Goal: Task Accomplishment & Management: Manage account settings

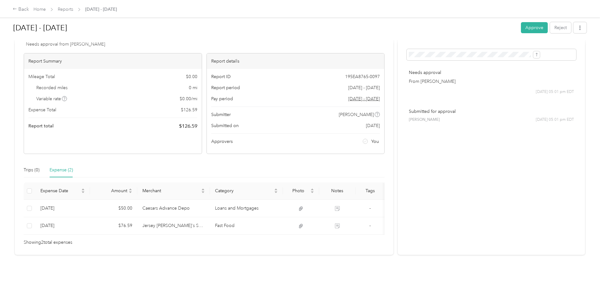
scroll to position [34, 0]
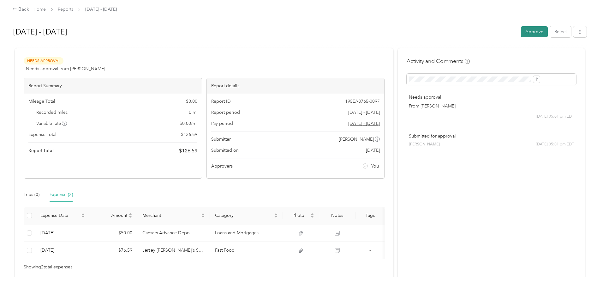
click at [521, 31] on button "Approve" at bounding box center [534, 31] width 27 height 11
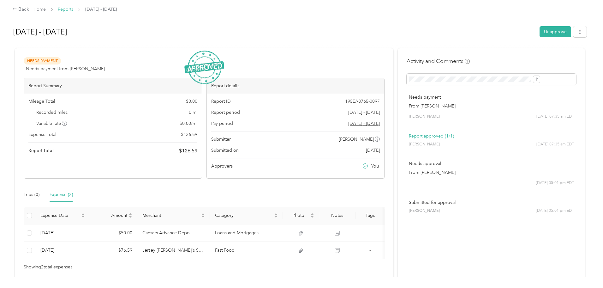
click at [73, 9] on link "Reports" at bounding box center [65, 9] width 15 height 5
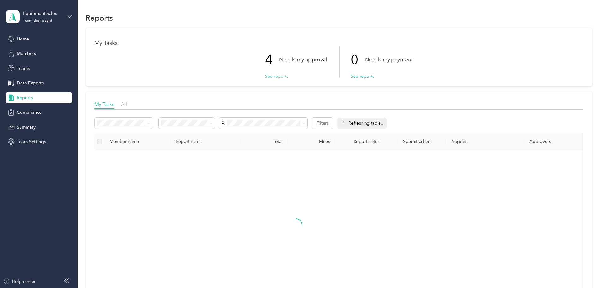
click at [270, 79] on button "See reports" at bounding box center [276, 76] width 23 height 7
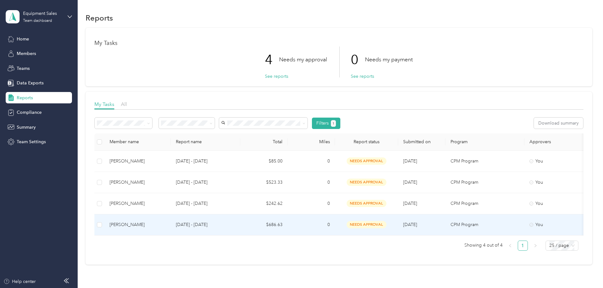
click at [288, 224] on td "$686.63" at bounding box center [263, 224] width 47 height 21
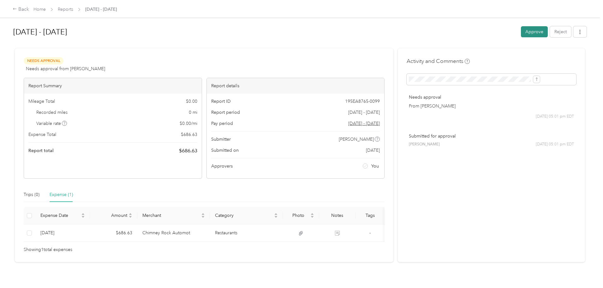
click at [521, 31] on button "Approve" at bounding box center [534, 31] width 27 height 11
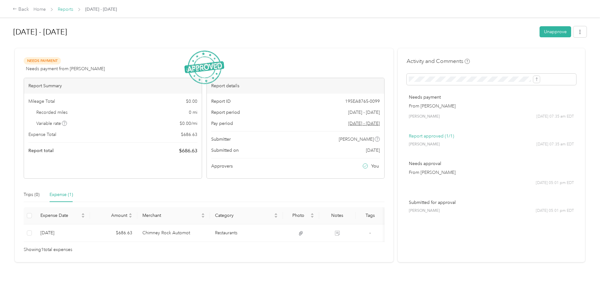
click at [73, 9] on link "Reports" at bounding box center [65, 9] width 15 height 5
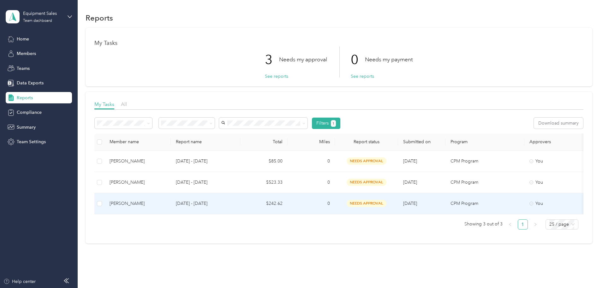
click at [235, 203] on p "[DATE] - [DATE]" at bounding box center [205, 203] width 59 height 7
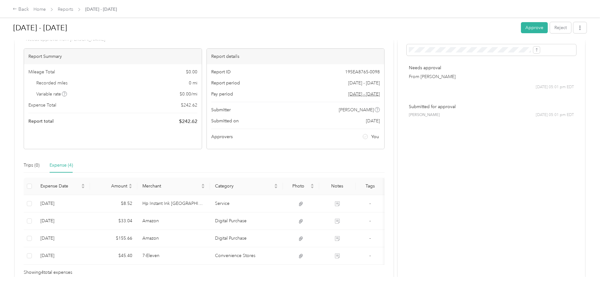
scroll to position [69, 0]
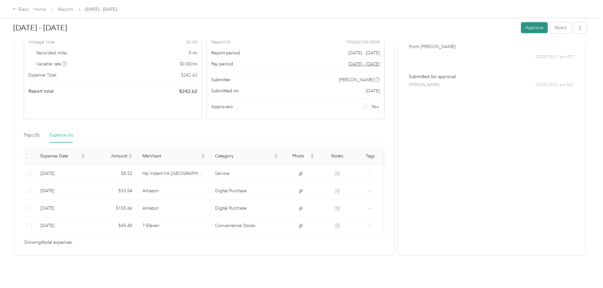
click at [521, 28] on button "Approve" at bounding box center [534, 27] width 27 height 11
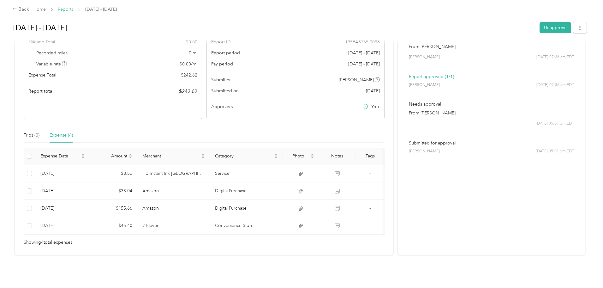
click at [73, 9] on link "Reports" at bounding box center [65, 9] width 15 height 5
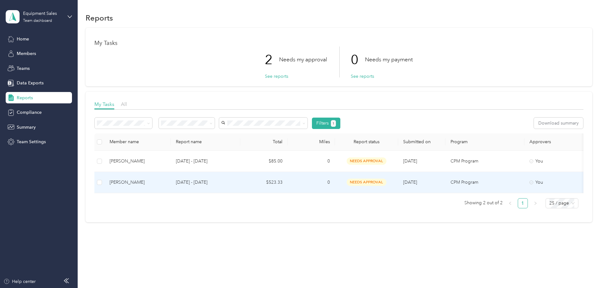
click at [288, 181] on td "$523.33" at bounding box center [263, 182] width 47 height 21
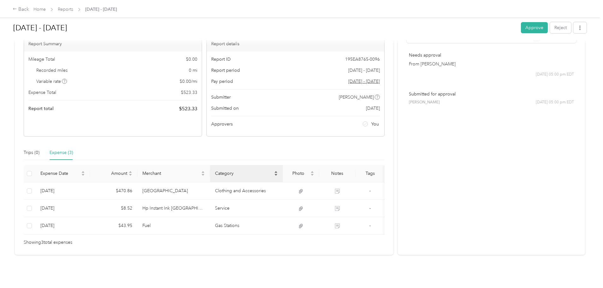
scroll to position [51, 0]
click at [521, 30] on button "Approve" at bounding box center [534, 27] width 27 height 11
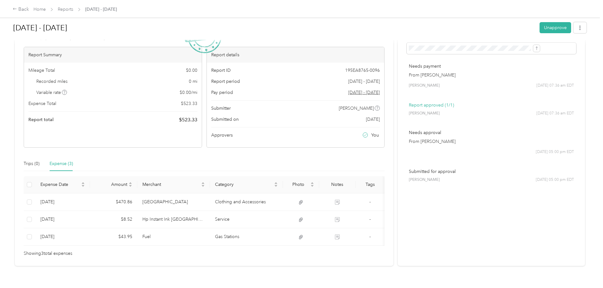
scroll to position [20, 0]
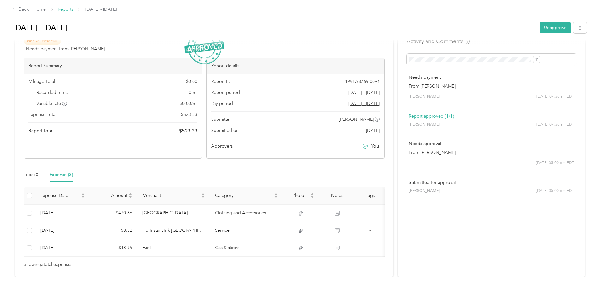
click at [73, 10] on link "Reports" at bounding box center [65, 9] width 15 height 5
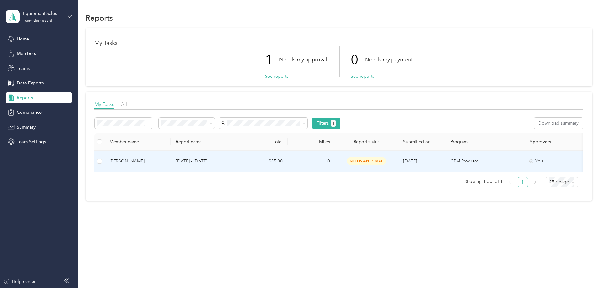
click at [240, 161] on td "[DATE] - [DATE]" at bounding box center [205, 161] width 69 height 21
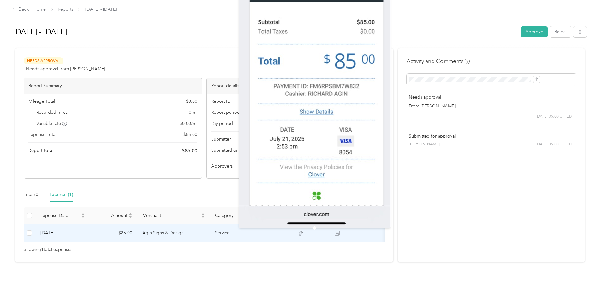
click at [304, 233] on icon at bounding box center [301, 233] width 6 height 6
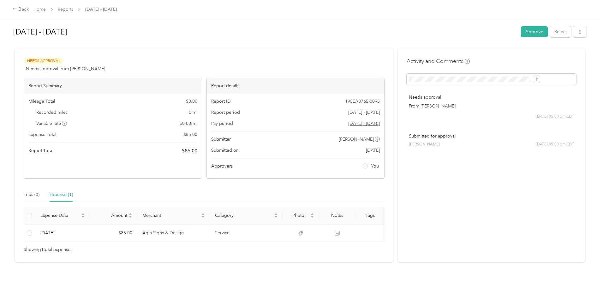
click at [335, 65] on div "Needs Approval Needs approval from [PERSON_NAME] View activity & comments" at bounding box center [204, 64] width 361 height 15
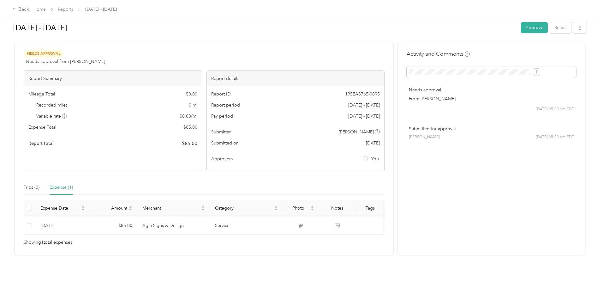
click at [340, 41] on div at bounding box center [300, 41] width 574 height 7
click at [46, 10] on link "Home" at bounding box center [39, 9] width 12 height 5
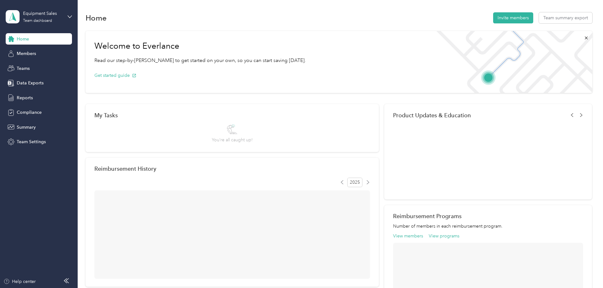
click at [66, 20] on div "Equipment Sales Team dashboard" at bounding box center [39, 17] width 66 height 22
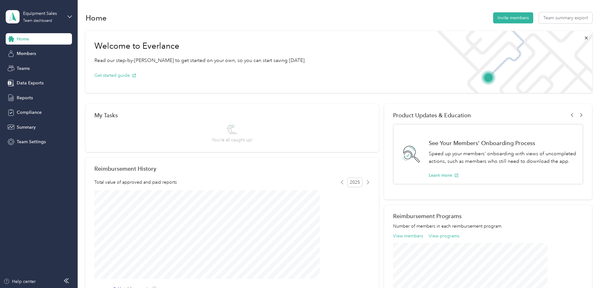
click at [67, 16] on div "Equipment Sales Team dashboard" at bounding box center [39, 17] width 66 height 22
click at [39, 65] on div "Personal dashboard" at bounding box center [31, 66] width 40 height 7
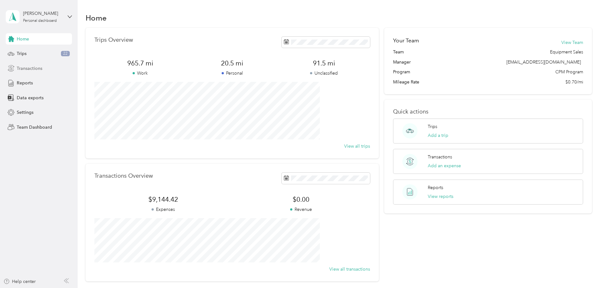
click at [34, 70] on span "Transactions" at bounding box center [30, 68] width 26 height 7
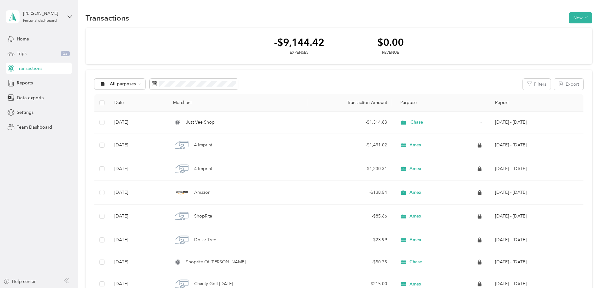
click at [30, 56] on div "Trips 22" at bounding box center [39, 53] width 66 height 11
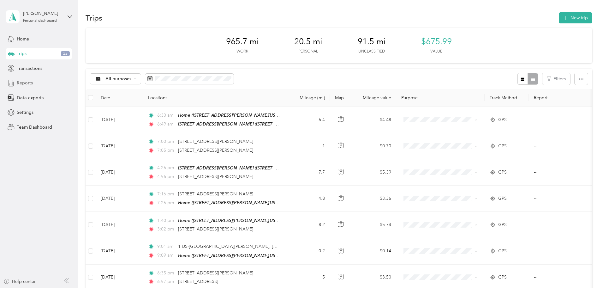
click at [31, 83] on span "Reports" at bounding box center [25, 83] width 16 height 7
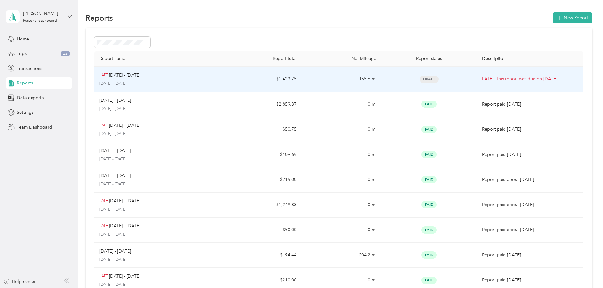
click at [336, 84] on td "155.6 mi" at bounding box center [342, 79] width 80 height 25
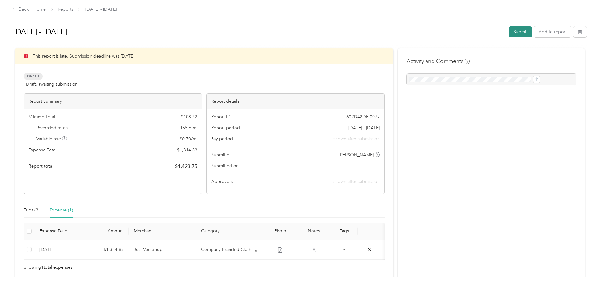
click at [509, 34] on button "Submit" at bounding box center [520, 31] width 23 height 11
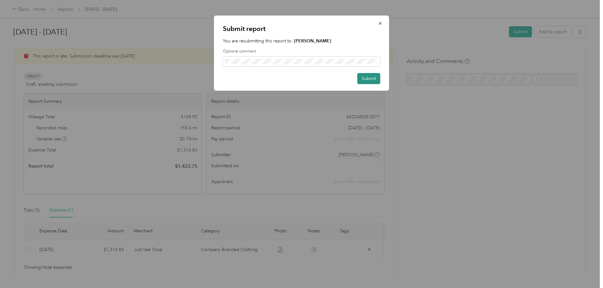
click at [372, 80] on button "Submit" at bounding box center [369, 78] width 23 height 11
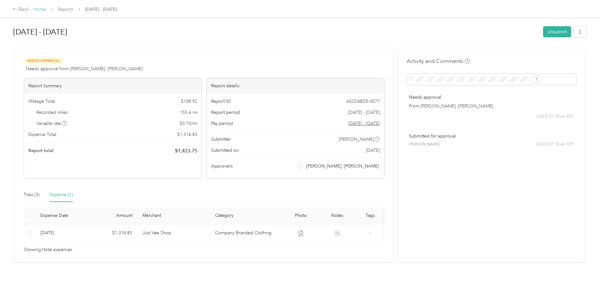
click at [46, 11] on link "Home" at bounding box center [39, 9] width 12 height 5
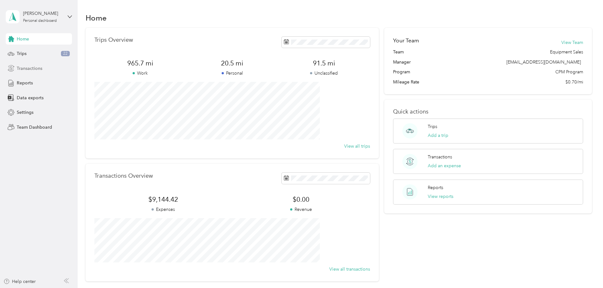
click at [44, 65] on div "Transactions" at bounding box center [39, 68] width 66 height 11
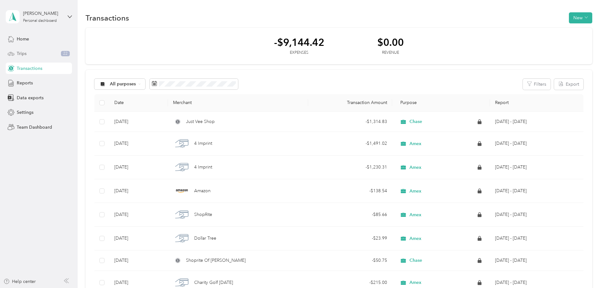
click at [47, 55] on div "Trips 22" at bounding box center [39, 53] width 66 height 11
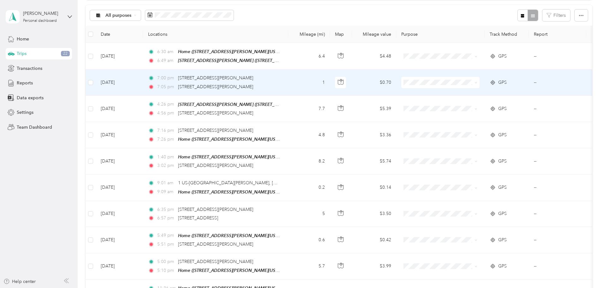
scroll to position [32, 0]
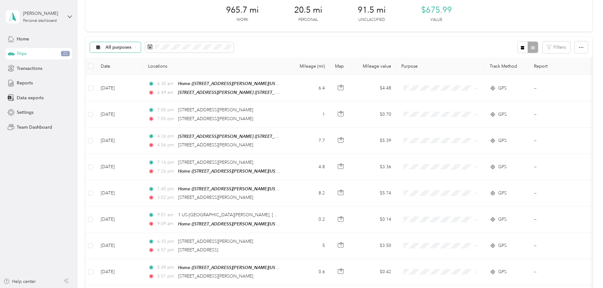
click at [132, 45] on span "All purposes" at bounding box center [118, 47] width 26 height 4
click at [171, 69] on span "Unclassified" at bounding box center [171, 69] width 47 height 7
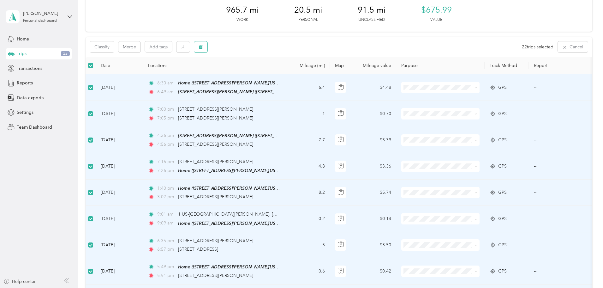
click at [207, 46] on button "button" at bounding box center [200, 46] width 13 height 11
click at [286, 75] on button "Yes" at bounding box center [291, 73] width 12 height 10
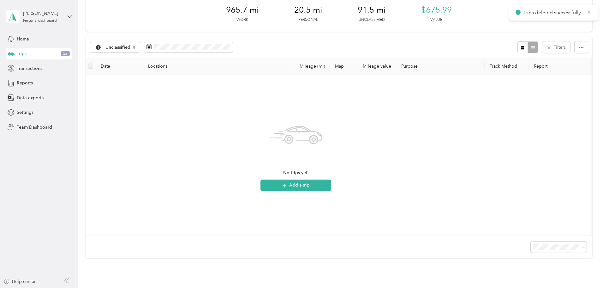
click at [105, 65] on div "965.7 mi Work 20.5 mi Personal 91.5 mi Unclassified $675.99 Value Unclassified …" at bounding box center [339, 138] width 507 height 284
